Goal: Task Accomplishment & Management: Complete application form

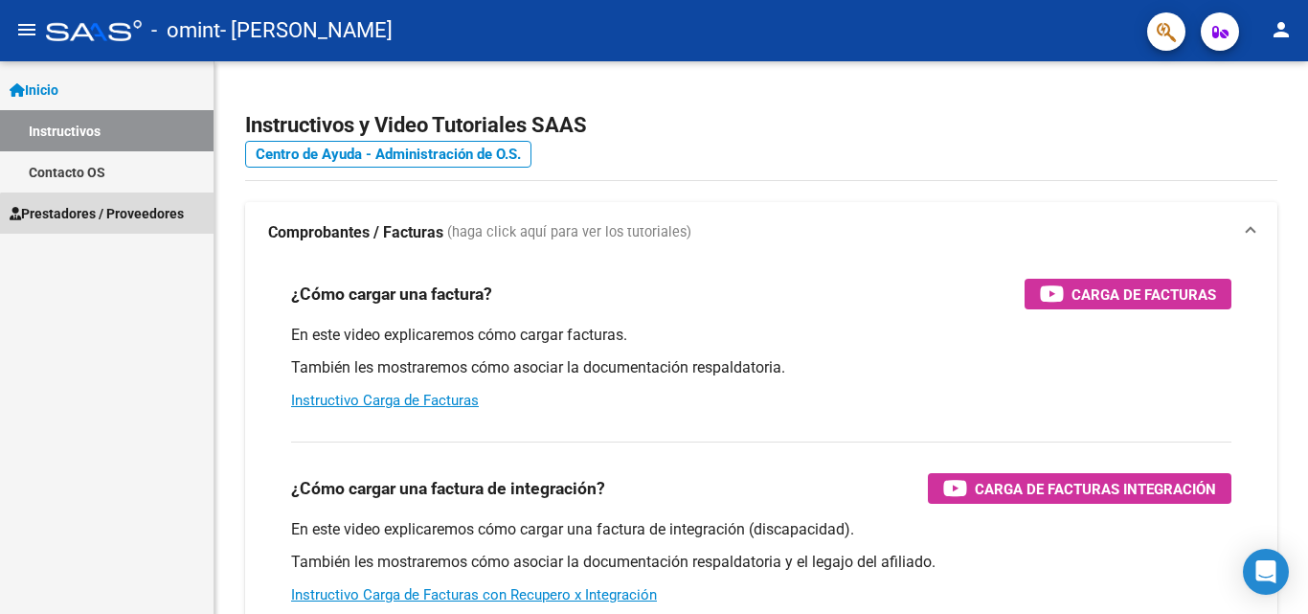
click at [125, 225] on link "Prestadores / Proveedores" at bounding box center [107, 213] width 214 height 41
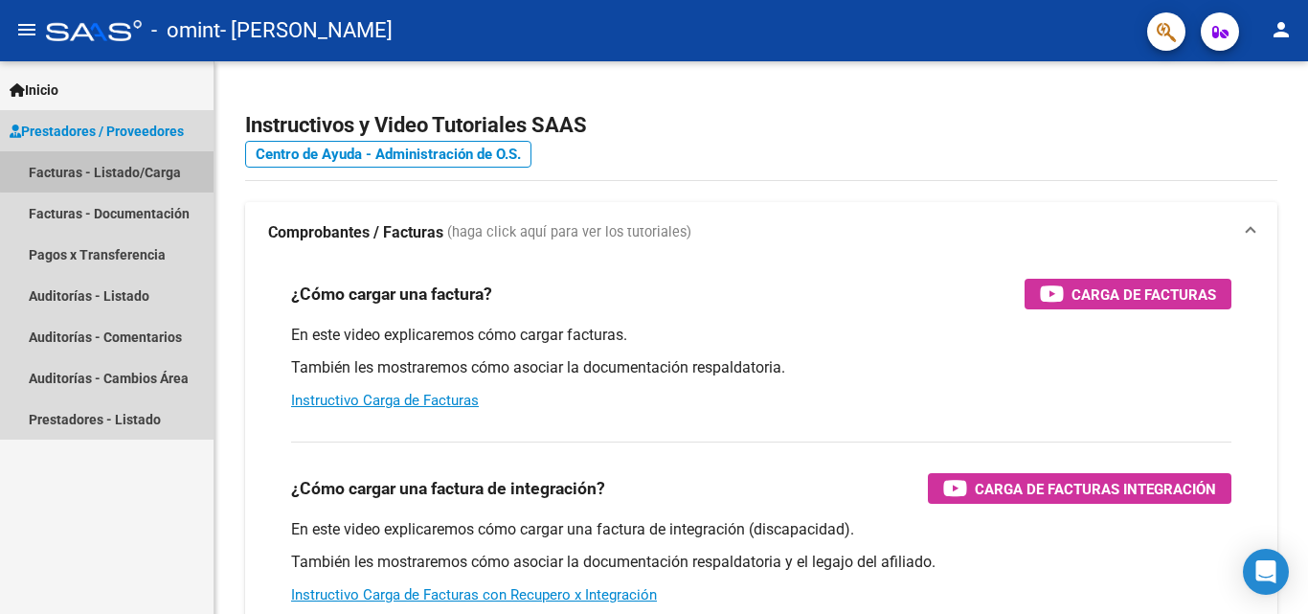
click at [125, 171] on link "Facturas - Listado/Carga" at bounding box center [107, 171] width 214 height 41
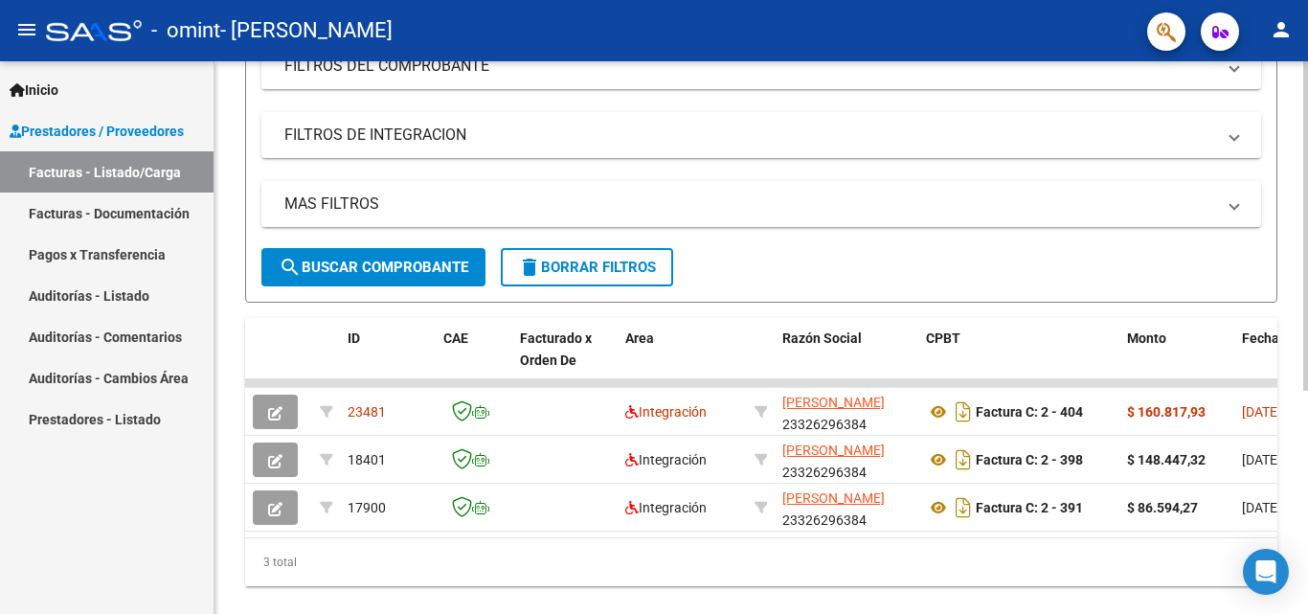
scroll to position [341, 0]
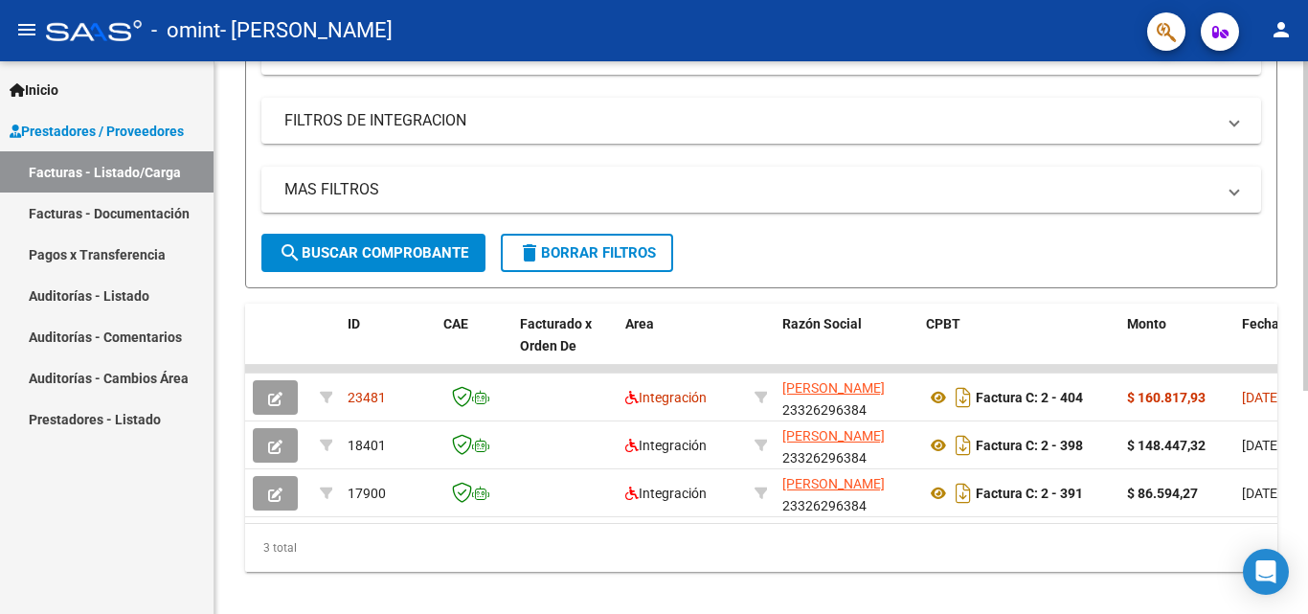
click at [1307, 412] on div at bounding box center [1306, 438] width 5 height 330
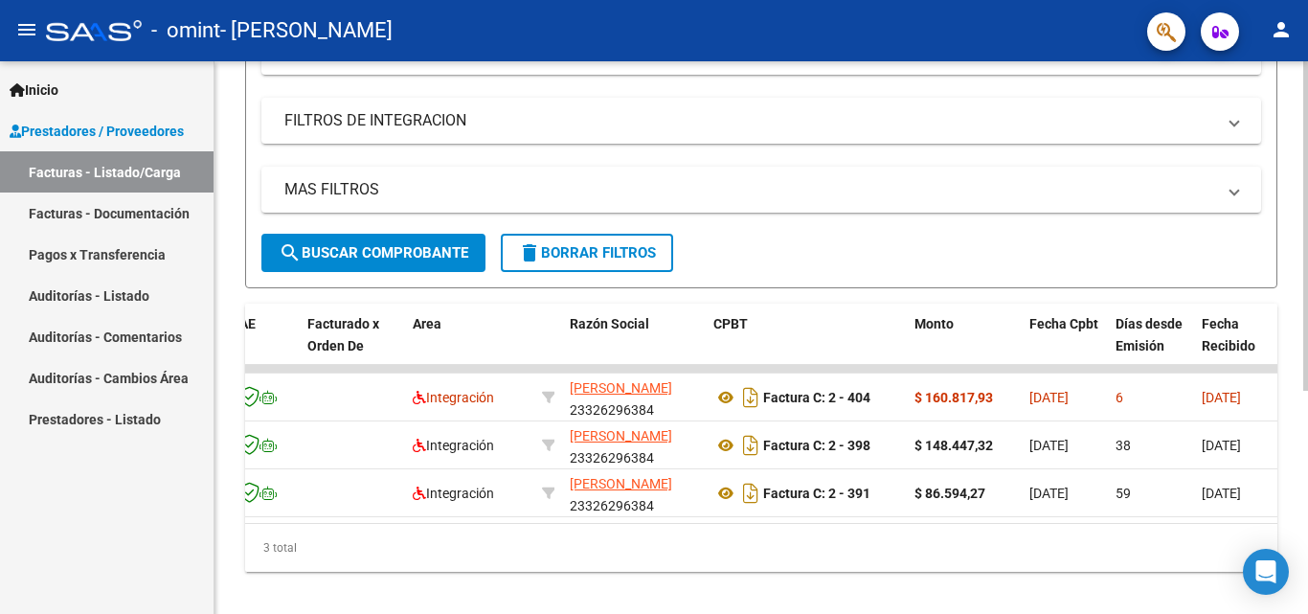
scroll to position [0, 0]
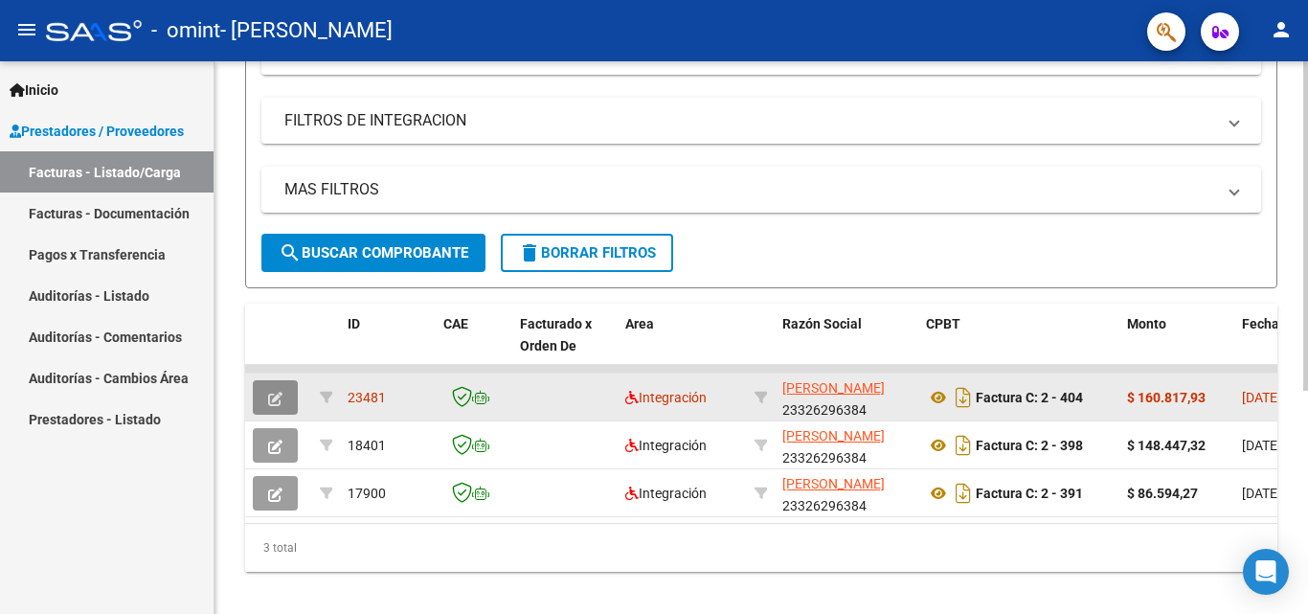
click at [279, 399] on icon "button" at bounding box center [275, 399] width 14 height 14
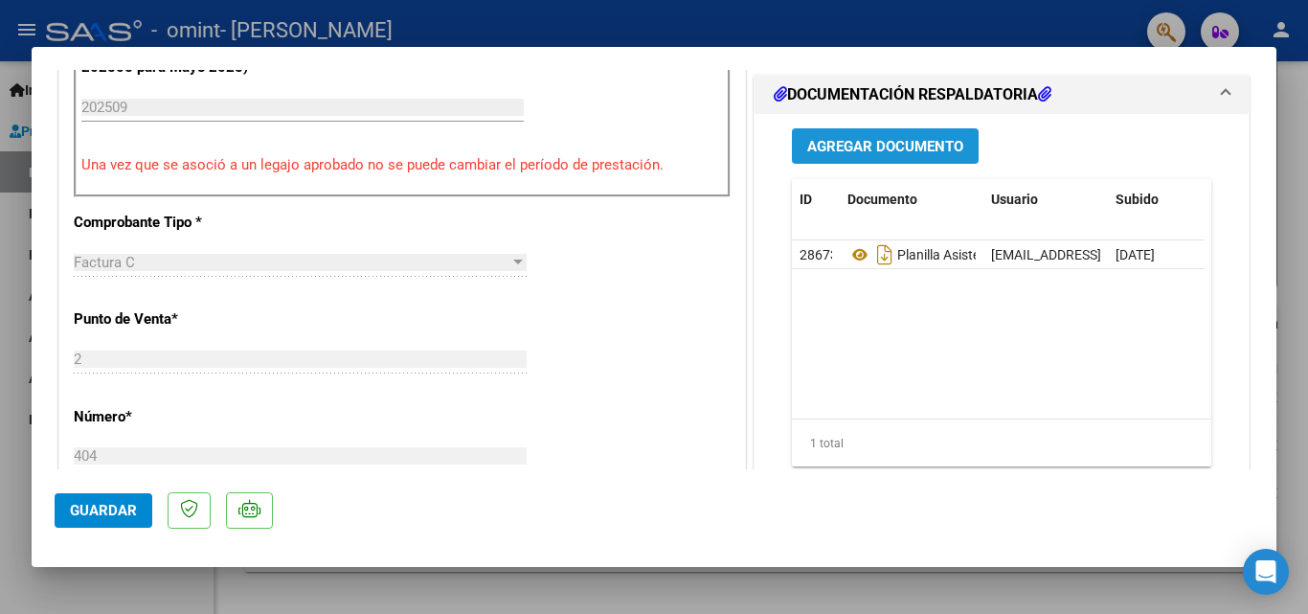
click at [857, 138] on span "Agregar Documento" at bounding box center [885, 146] width 156 height 17
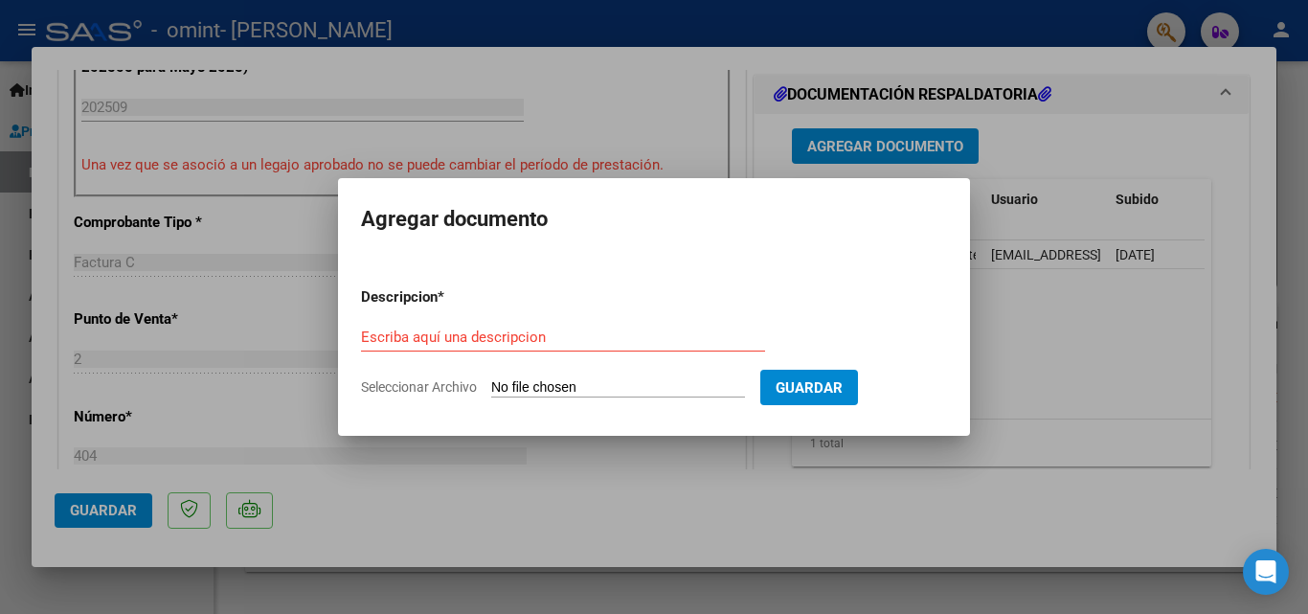
click at [1082, 125] on div at bounding box center [654, 307] width 1308 height 614
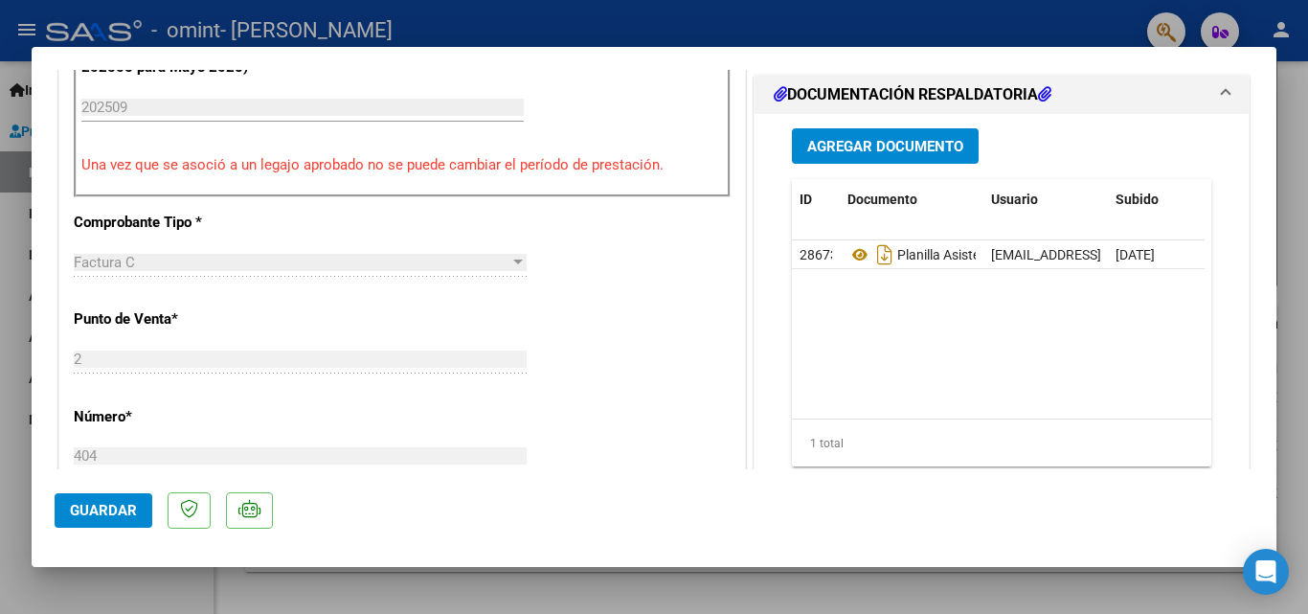
click at [1065, 12] on div at bounding box center [654, 307] width 1308 height 614
type input "$ 0,00"
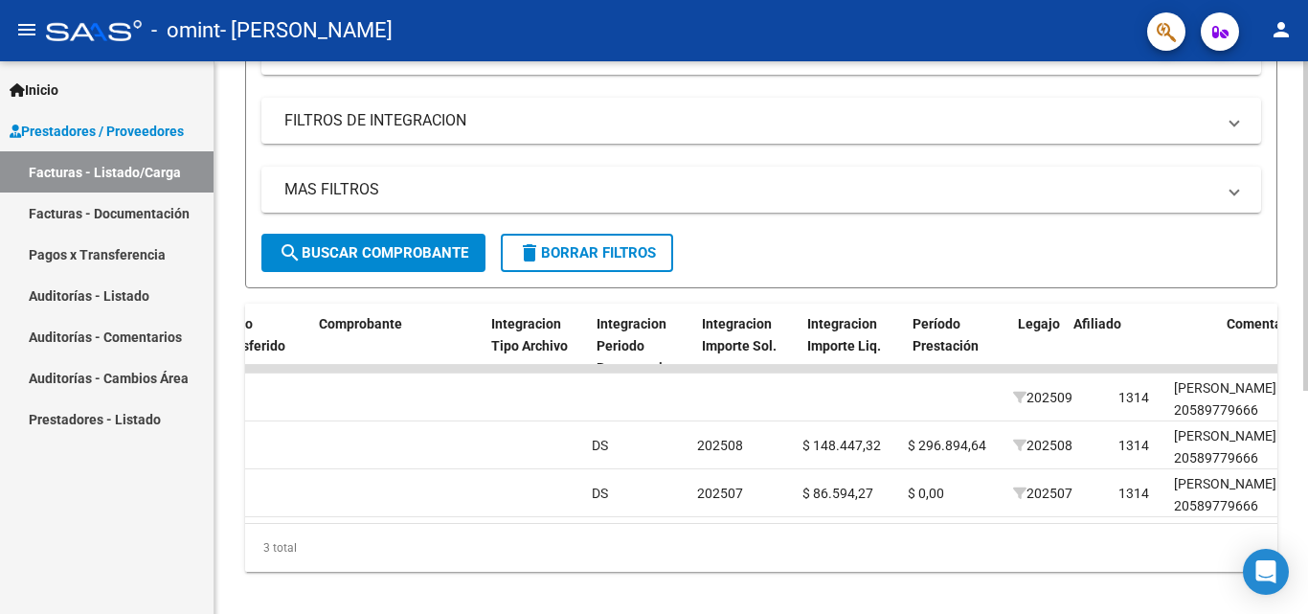
scroll to position [0, 2080]
